Goal: Information Seeking & Learning: Check status

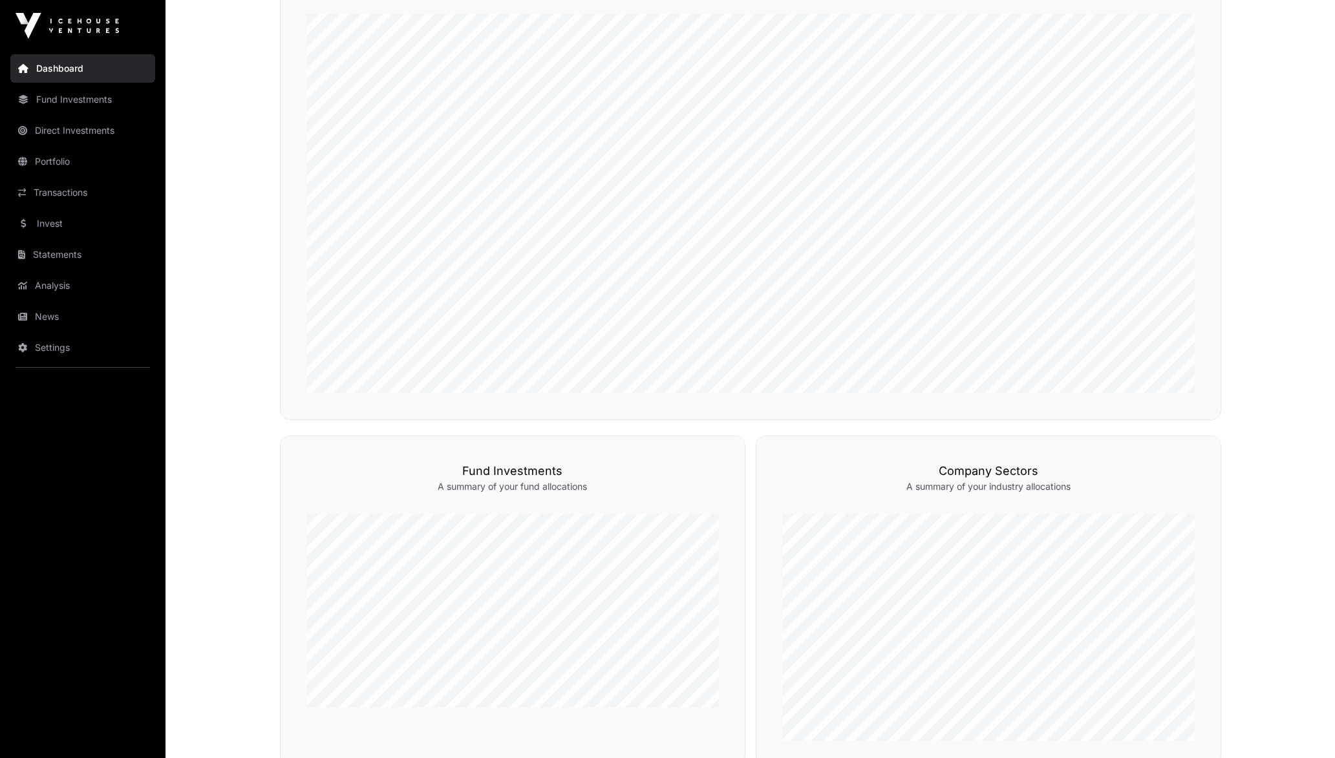
scroll to position [764, 0]
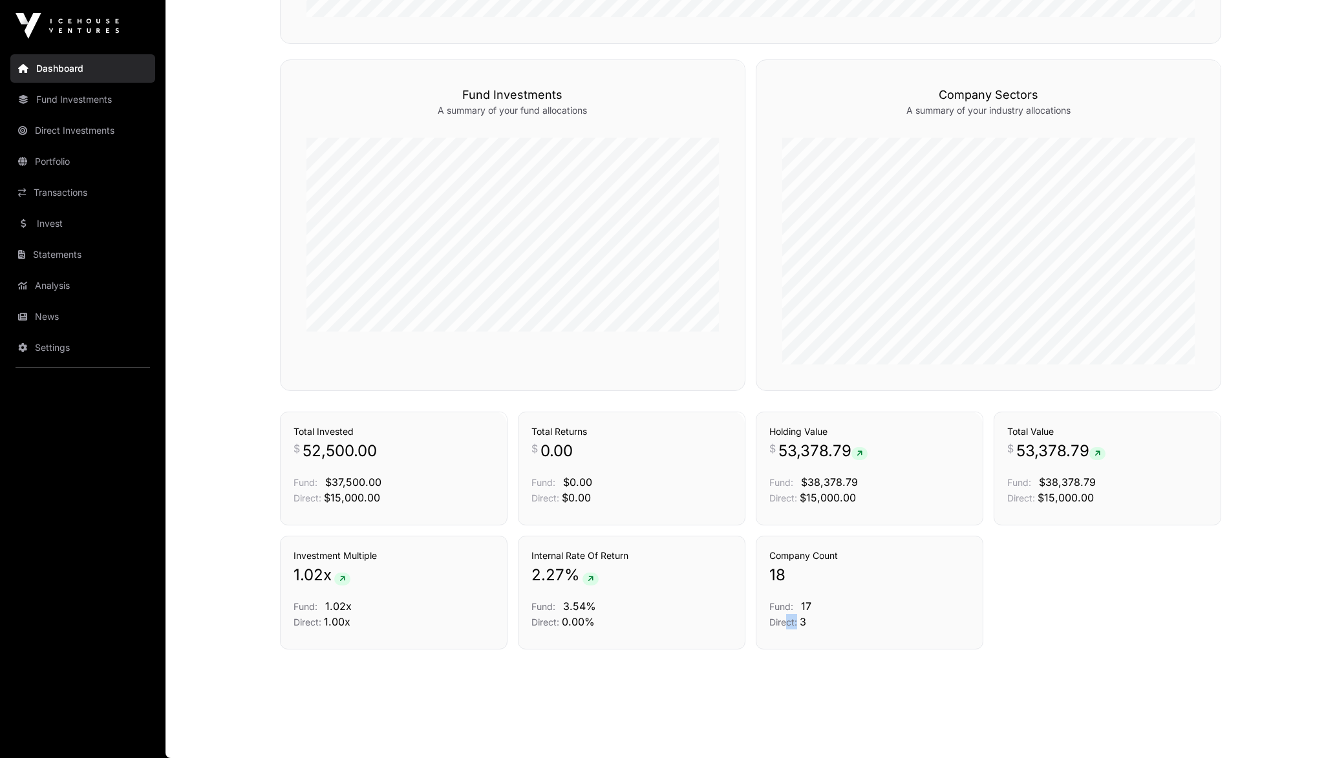
drag, startPoint x: 802, startPoint y: 621, endPoint x: 786, endPoint y: 622, distance: 16.2
click at [786, 622] on p "Direct: 3" at bounding box center [869, 622] width 200 height 16
drag, startPoint x: 786, startPoint y: 622, endPoint x: 819, endPoint y: 621, distance: 33.0
click at [819, 621] on p "Direct: 3" at bounding box center [869, 622] width 200 height 16
drag, startPoint x: 819, startPoint y: 621, endPoint x: 773, endPoint y: 606, distance: 48.9
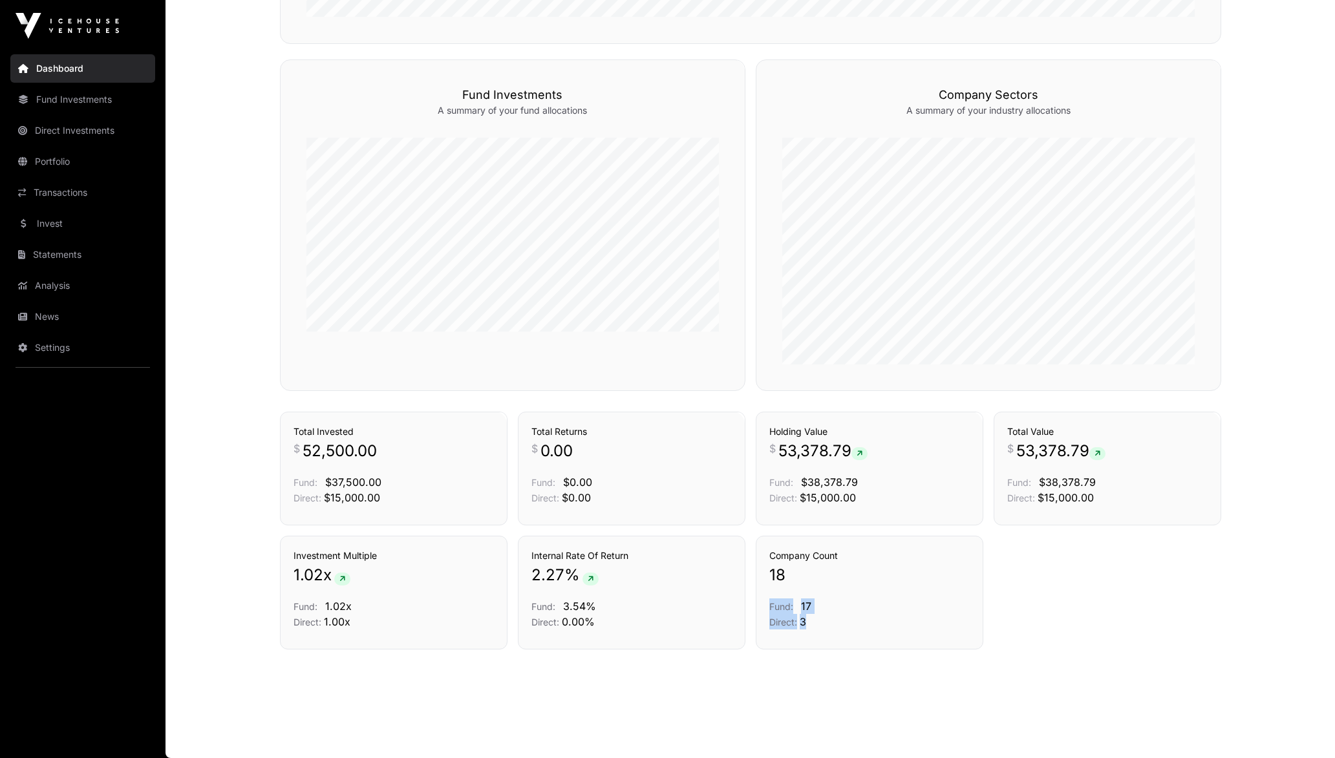
click at [773, 606] on div "Company Count 18 Fund: 17 Direct: 3" at bounding box center [869, 589] width 200 height 80
drag, startPoint x: 773, startPoint y: 606, endPoint x: 875, endPoint y: 608, distance: 102.8
click at [875, 608] on p "Fund: 17" at bounding box center [869, 607] width 200 height 16
click at [1059, 609] on div "Investment Multiple 1.02 x Fund: 1.02x Direct: 1.00x Internal Rate Of Return 2.…" at bounding box center [750, 593] width 941 height 114
click at [908, 620] on p "Direct: 3" at bounding box center [869, 622] width 200 height 16
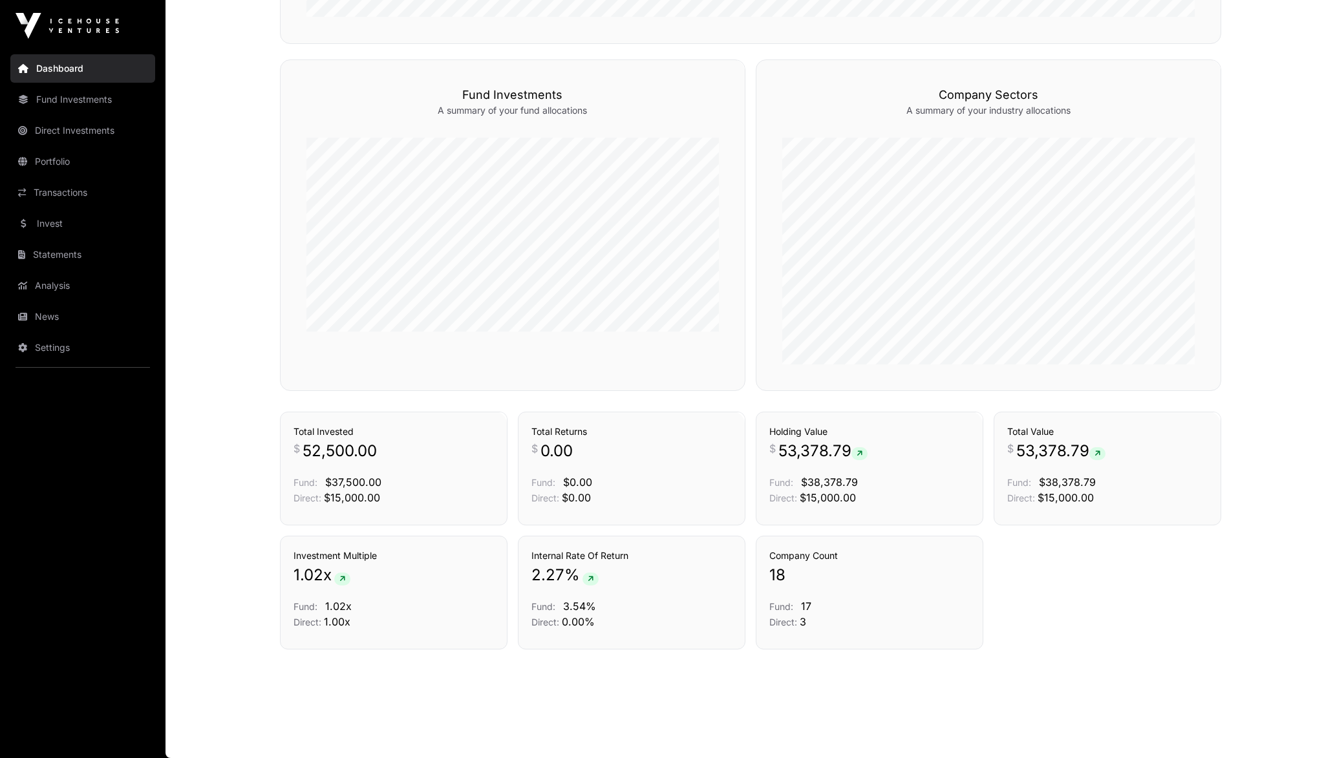
click at [1082, 604] on div "Investment Multiple 1.02 x Fund: 1.02x Direct: 1.00x Internal Rate Of Return 2.…" at bounding box center [750, 593] width 941 height 114
drag, startPoint x: 807, startPoint y: 573, endPoint x: 771, endPoint y: 577, distance: 36.5
click at [771, 577] on p "18" at bounding box center [869, 575] width 200 height 21
click at [1035, 594] on div "Investment Multiple 1.02 x Fund: 1.02x Direct: 1.00x Internal Rate Of Return 2.…" at bounding box center [750, 593] width 941 height 114
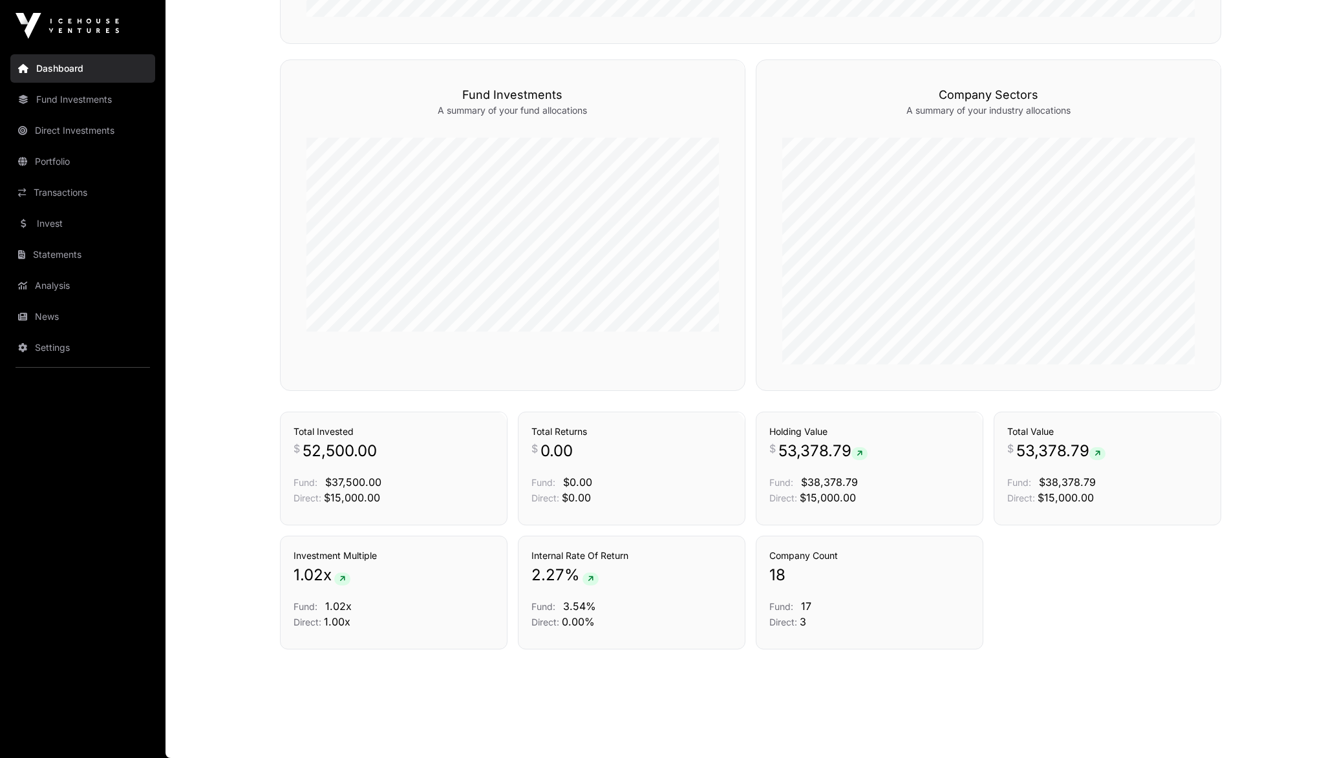
click at [1106, 646] on div "Investment Multiple 1.02 x Fund: 1.02x Direct: 1.00x Internal Rate Of Return 2.…" at bounding box center [750, 593] width 941 height 114
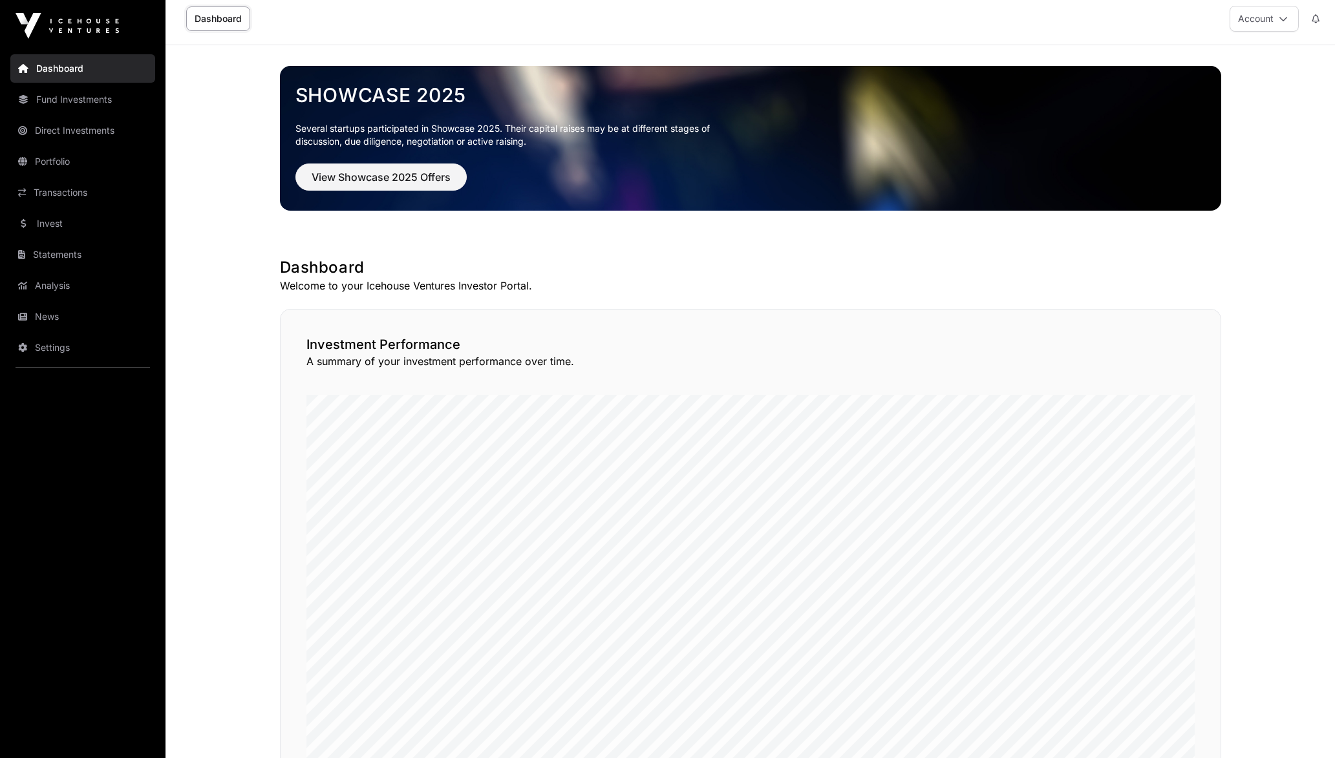
scroll to position [0, 0]
